Goal: Transaction & Acquisition: Purchase product/service

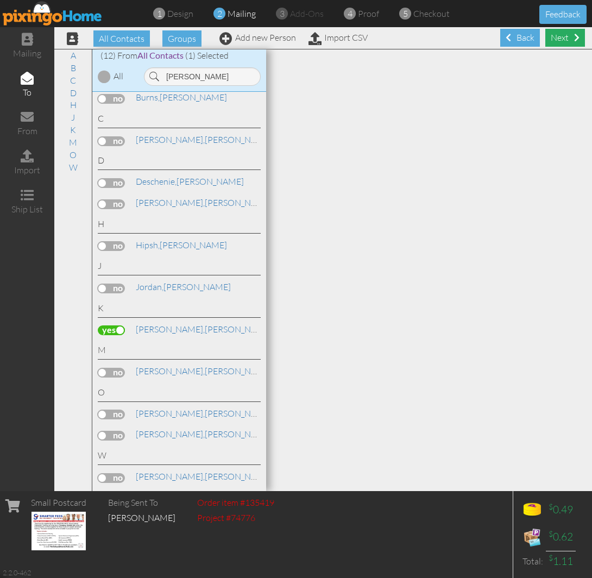
click at [552, 34] on div "Next" at bounding box center [565, 38] width 40 height 18
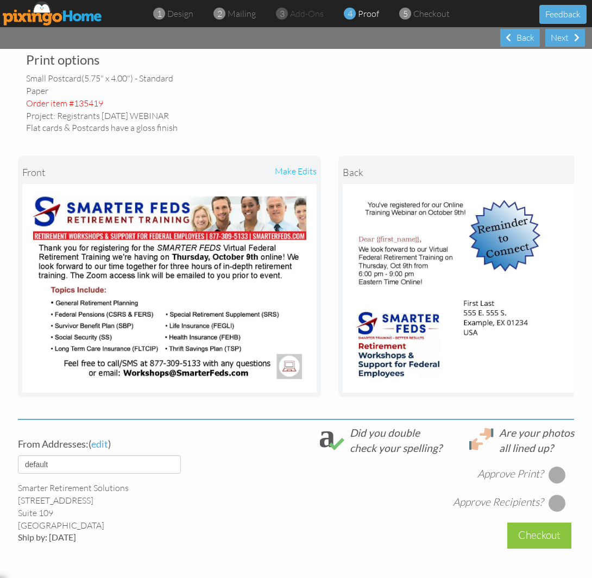
scroll to position [182, 0]
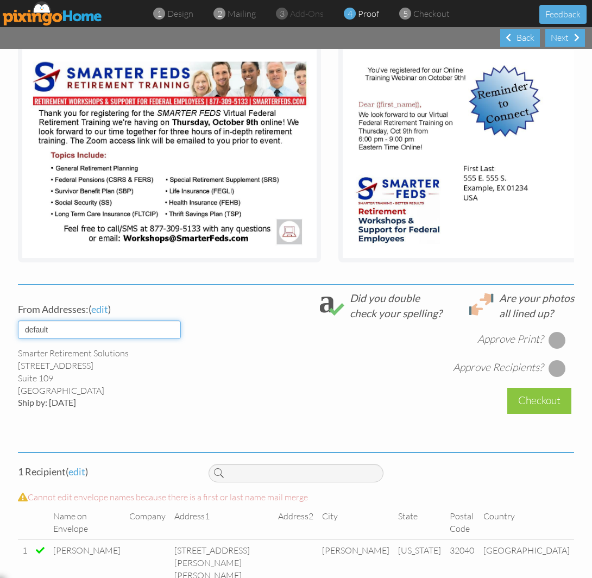
click at [120, 339] on select "default HOME DENVER Team AUSTIN Team COL SPGS team ORLANDO Team Replica Wealth …" at bounding box center [99, 330] width 163 height 18
select select "object:30067"
click at [18, 328] on select "default HOME DENVER Team AUSTIN Team COL SPGS team ORLANDO Team Replica Wealth …" at bounding box center [99, 330] width 163 height 18
click at [549, 348] on div at bounding box center [557, 339] width 17 height 17
click at [551, 377] on div at bounding box center [557, 368] width 17 height 17
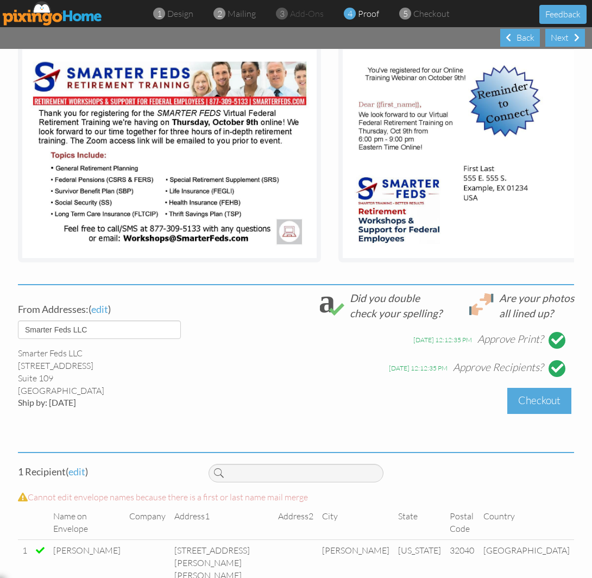
click at [545, 407] on div "Checkout" at bounding box center [539, 401] width 64 height 26
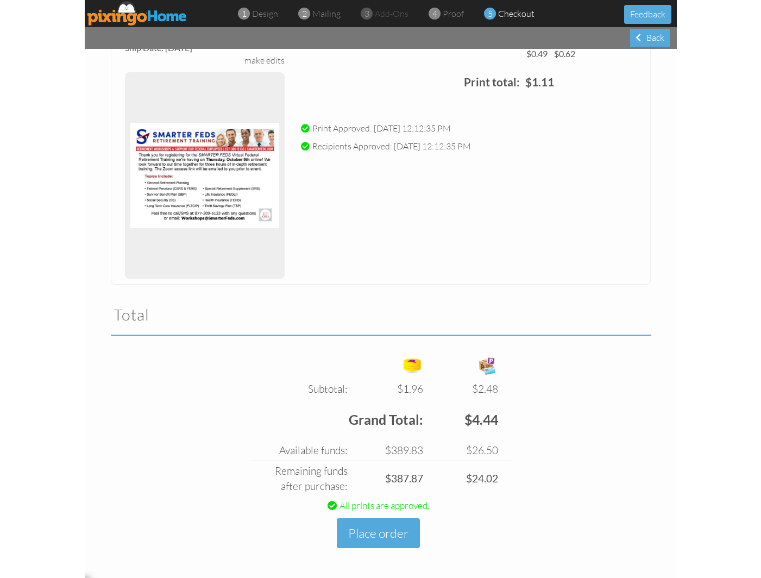
scroll to position [425, 0]
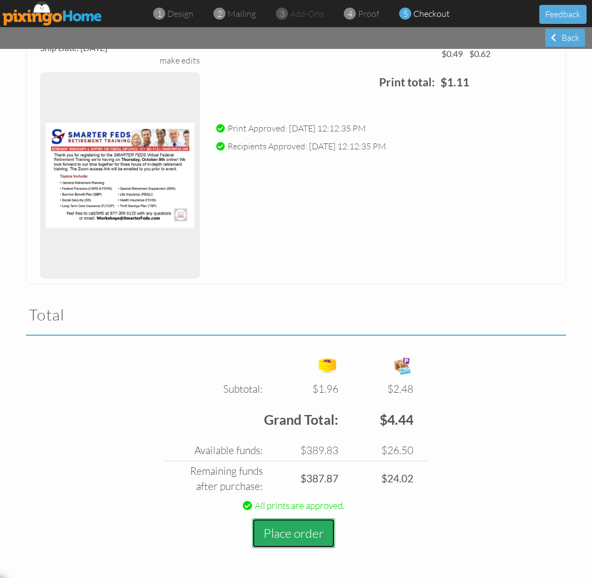
click at [319, 523] on button "Place order" at bounding box center [293, 533] width 83 height 30
